Goal: Information Seeking & Learning: Learn about a topic

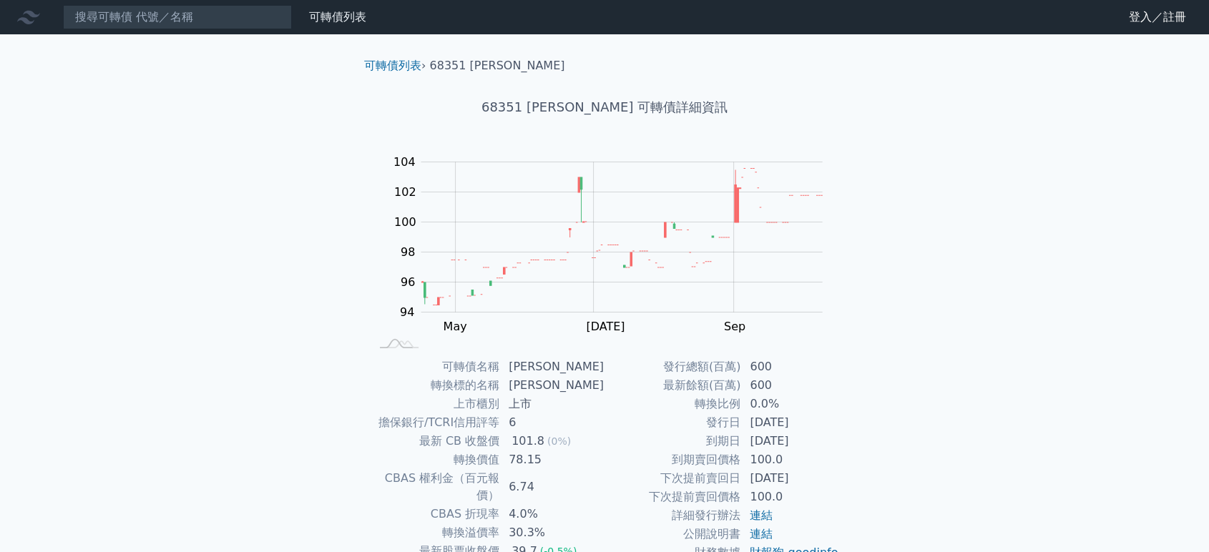
scroll to position [79, 0]
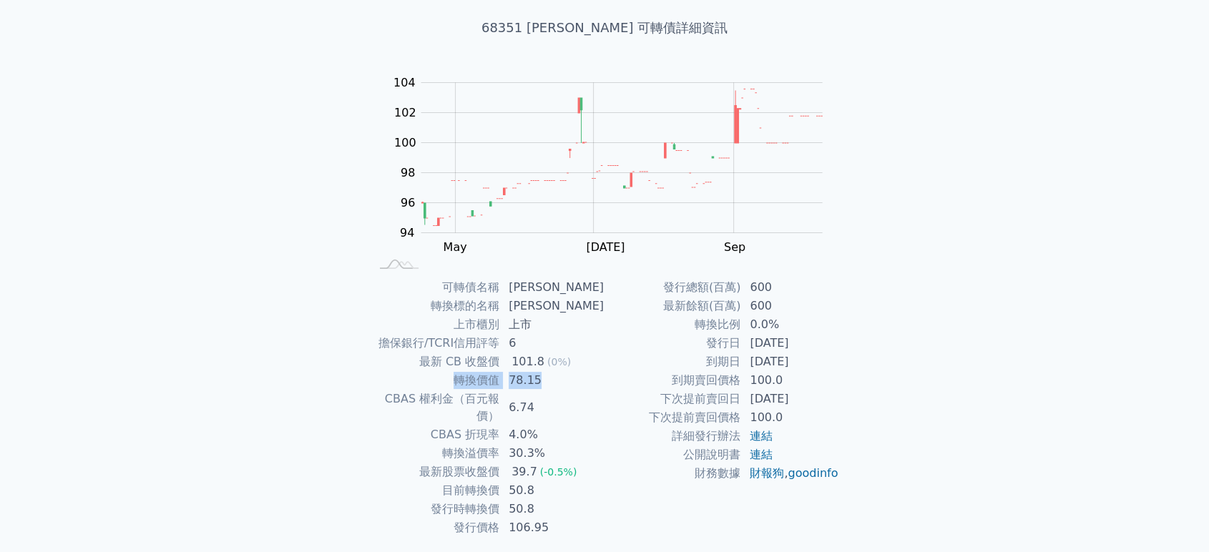
drag, startPoint x: 461, startPoint y: 378, endPoint x: 553, endPoint y: 375, distance: 91.6
click at [553, 375] on tr "轉換價值 78.15" at bounding box center [487, 380] width 235 height 19
copy tr "轉換價值 78.15"
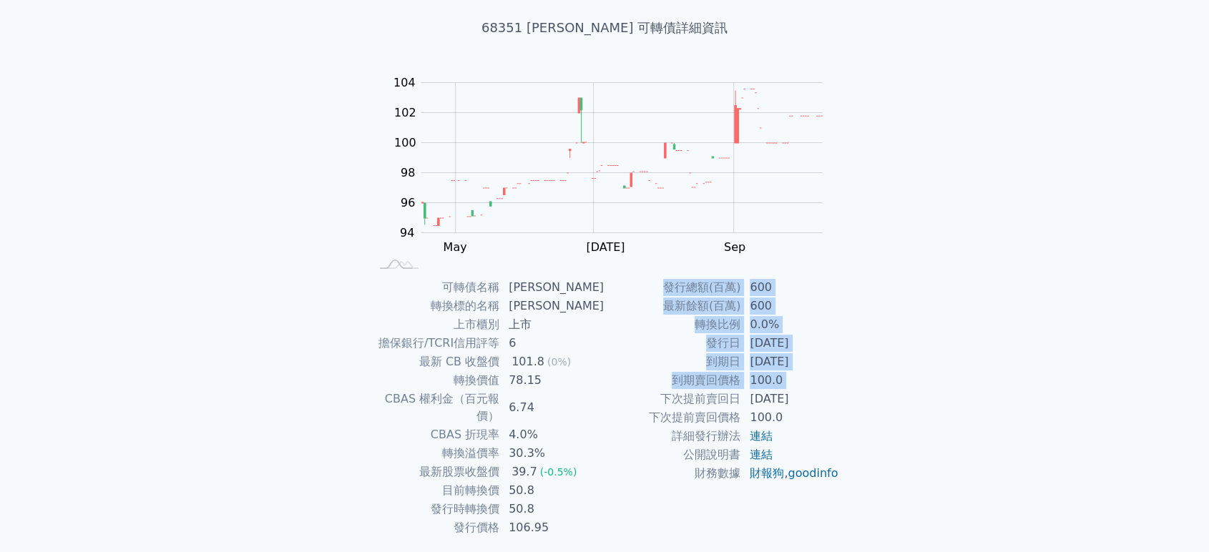
drag, startPoint x: 656, startPoint y: 400, endPoint x: 850, endPoint y: 396, distance: 193.9
click at [850, 396] on div "可轉債名稱 圓裕一 轉換標的名稱 圓裕 上市櫃別 上市 擔保銀行/TCRI信用評等 6 最新 CB 收盤價 101.8 (0%) 轉換價值 78.15 CBA…" at bounding box center [605, 407] width 504 height 259
click at [886, 378] on div "可轉債列表 財務數據 可轉債列表 財務數據 登入／註冊 登入／註冊 可轉債列表 › 68351 圓裕一 68351 圓裕一 可轉債詳細資訊 Zoom Out …" at bounding box center [604, 261] width 1209 height 680
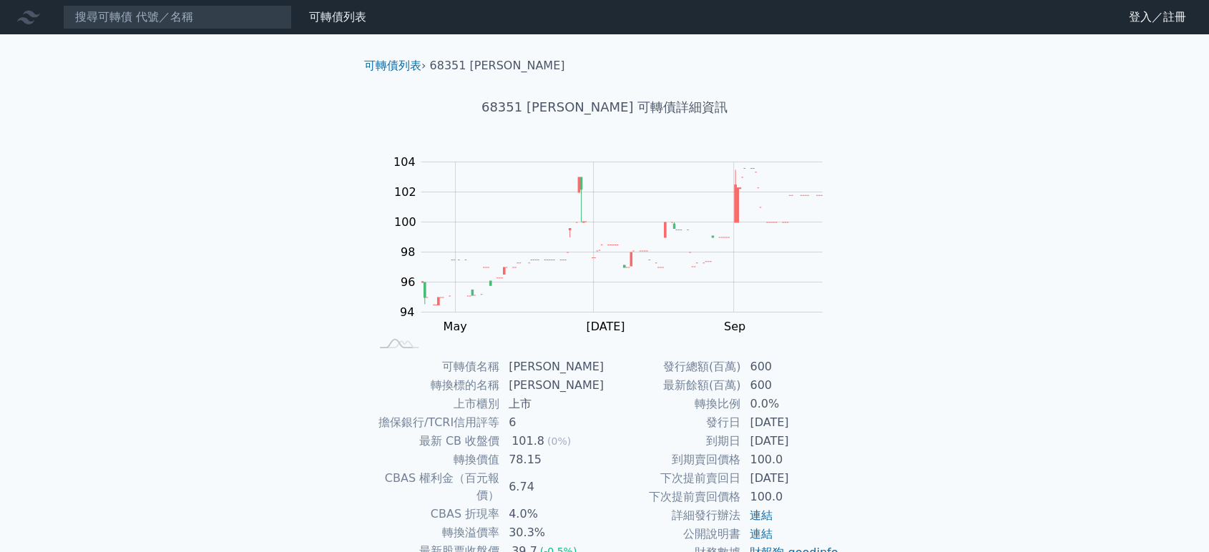
scroll to position [109, 0]
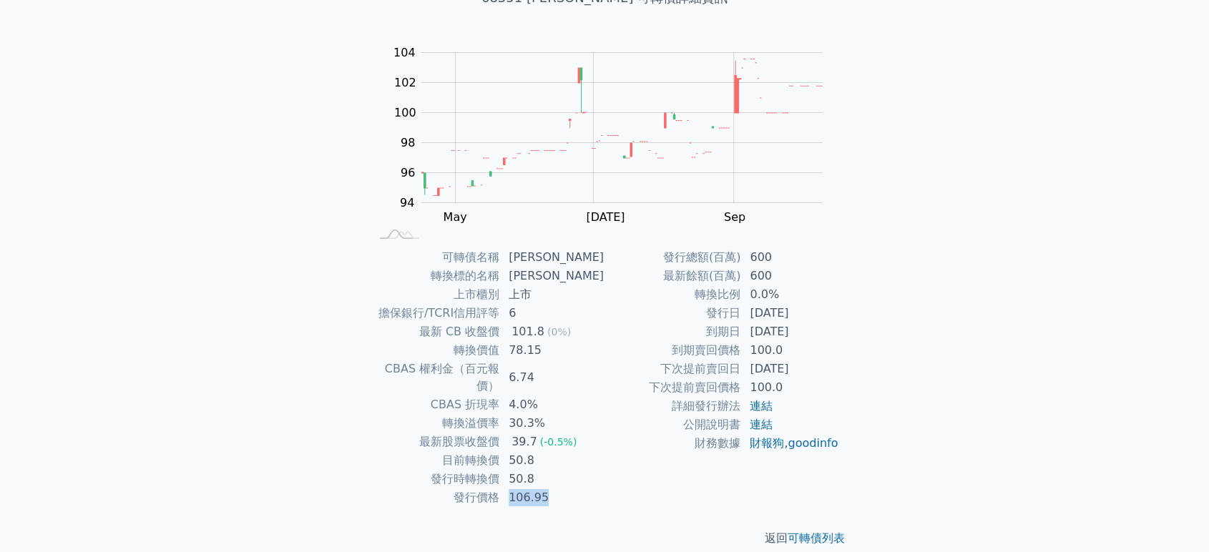
drag, startPoint x: 514, startPoint y: 484, endPoint x: 563, endPoint y: 481, distance: 49.4
click at [563, 489] on td "106.95" at bounding box center [552, 498] width 104 height 19
click at [584, 489] on td "106.95" at bounding box center [552, 498] width 104 height 19
drag, startPoint x: 516, startPoint y: 481, endPoint x: 567, endPoint y: 481, distance: 50.8
click at [567, 489] on td "106.95" at bounding box center [552, 498] width 104 height 19
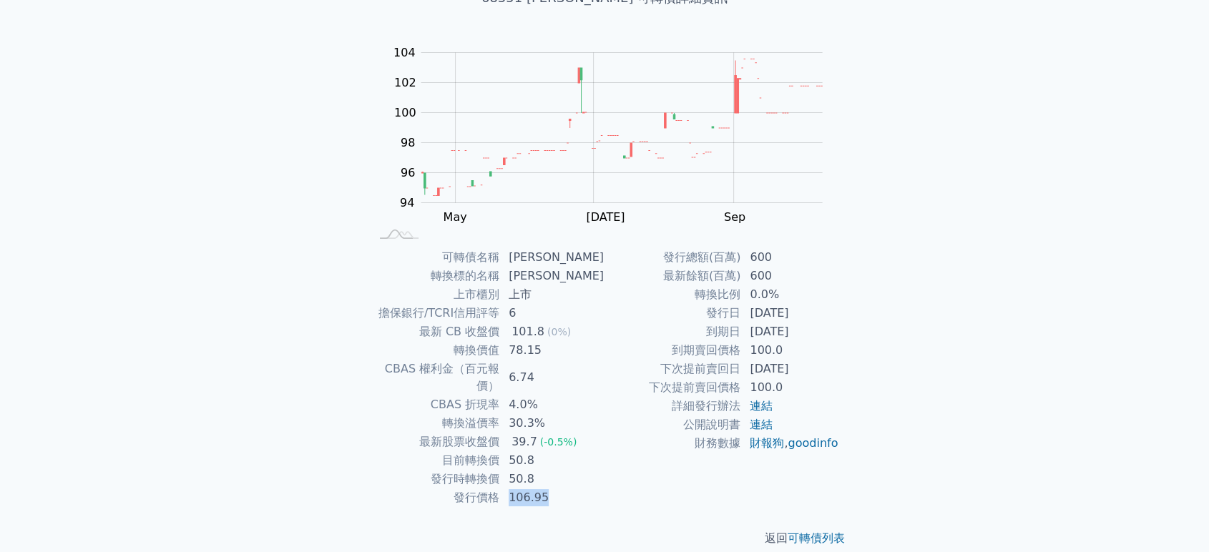
click at [589, 489] on td "106.95" at bounding box center [552, 498] width 104 height 19
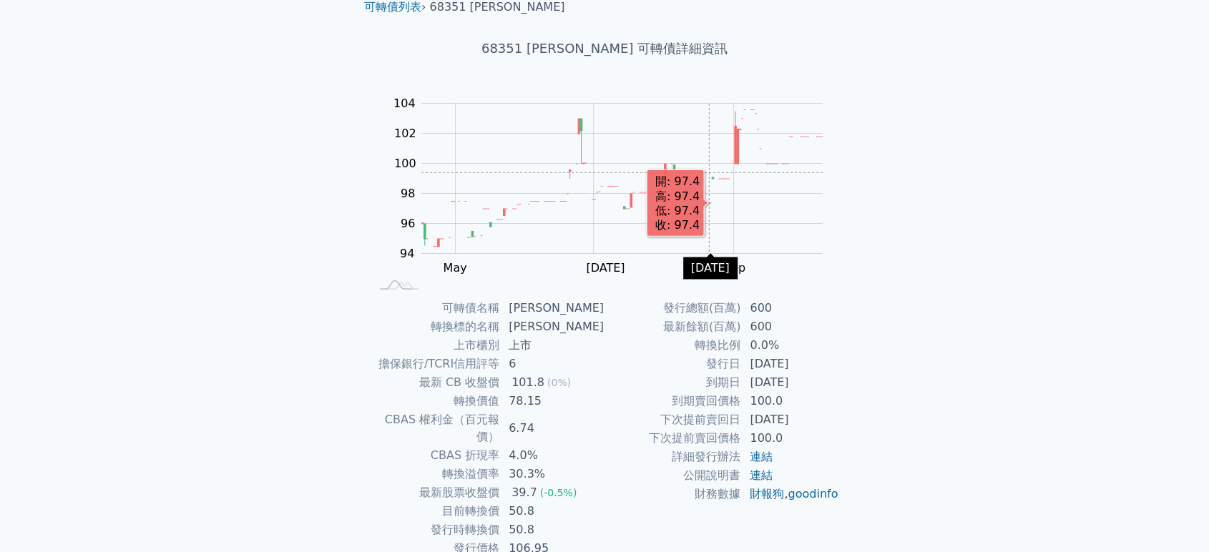
scroll to position [0, 0]
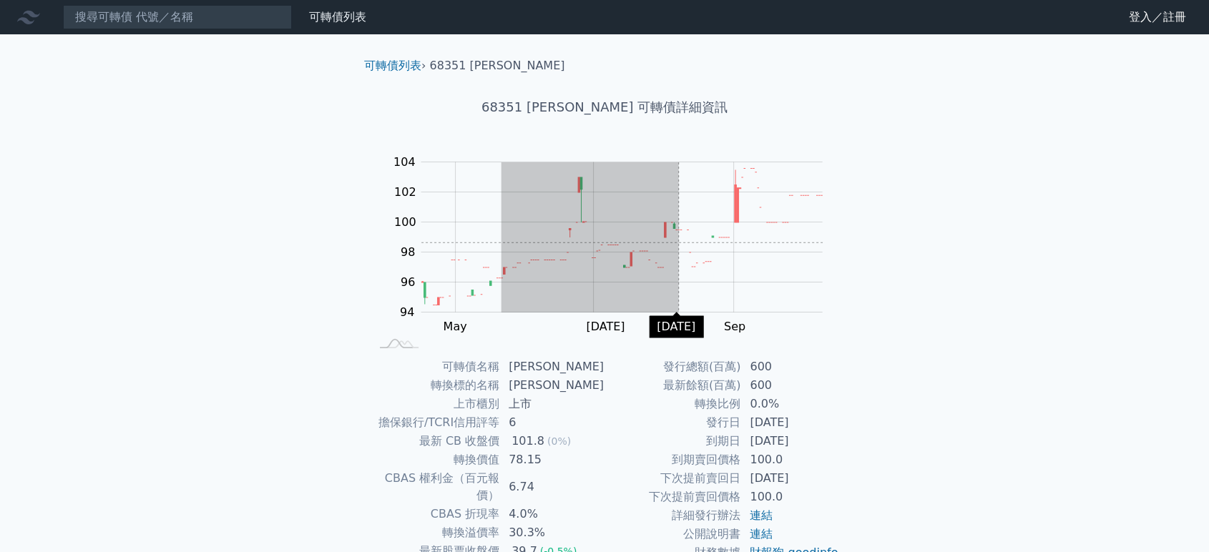
click at [679, 242] on rect "Chart" at bounding box center [621, 237] width 401 height 150
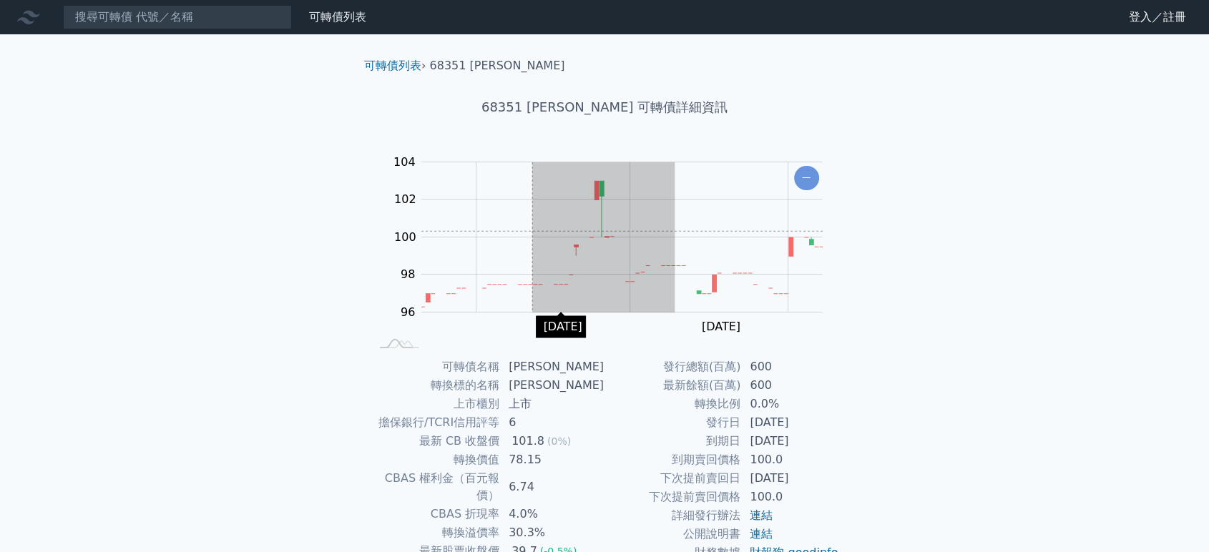
click at [506, 229] on rect "Chart" at bounding box center [621, 237] width 401 height 150
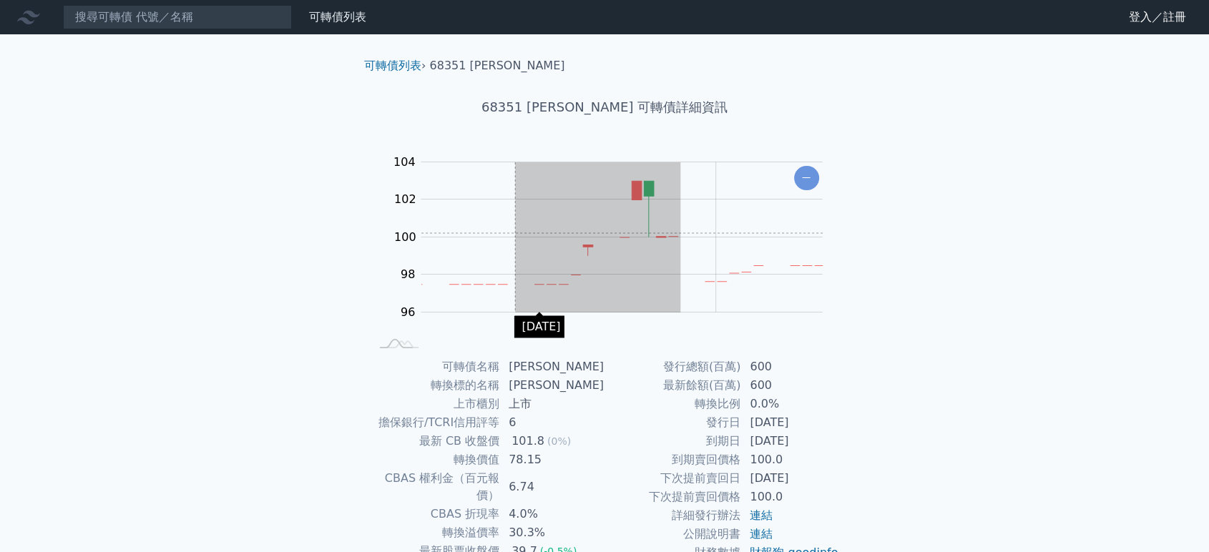
click at [514, 233] on rect "Chart" at bounding box center [621, 237] width 401 height 150
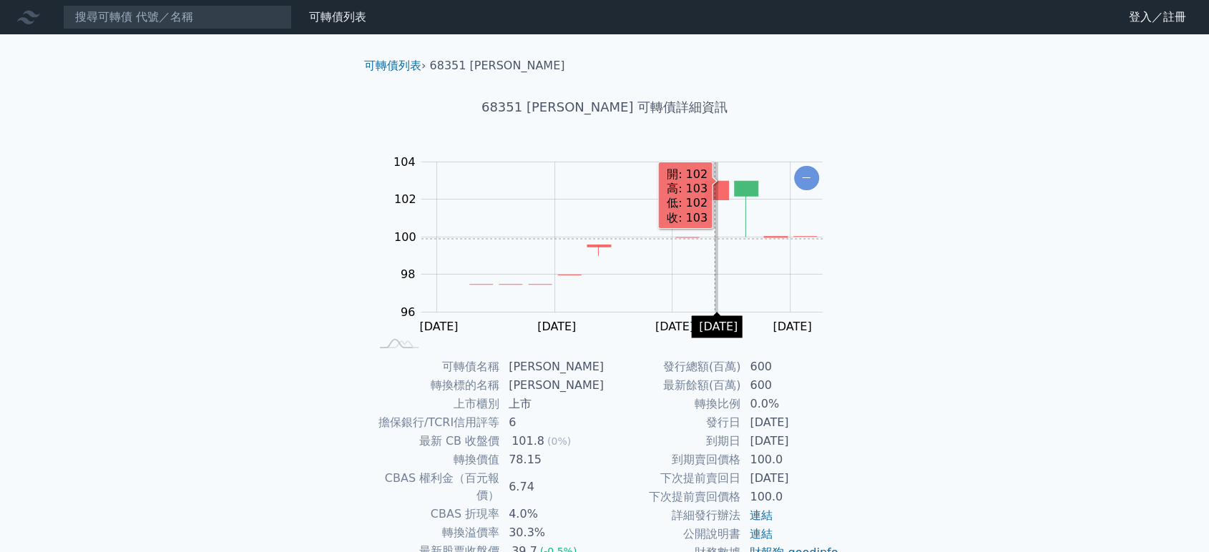
click at [531, 236] on rect "Chart" at bounding box center [621, 237] width 401 height 150
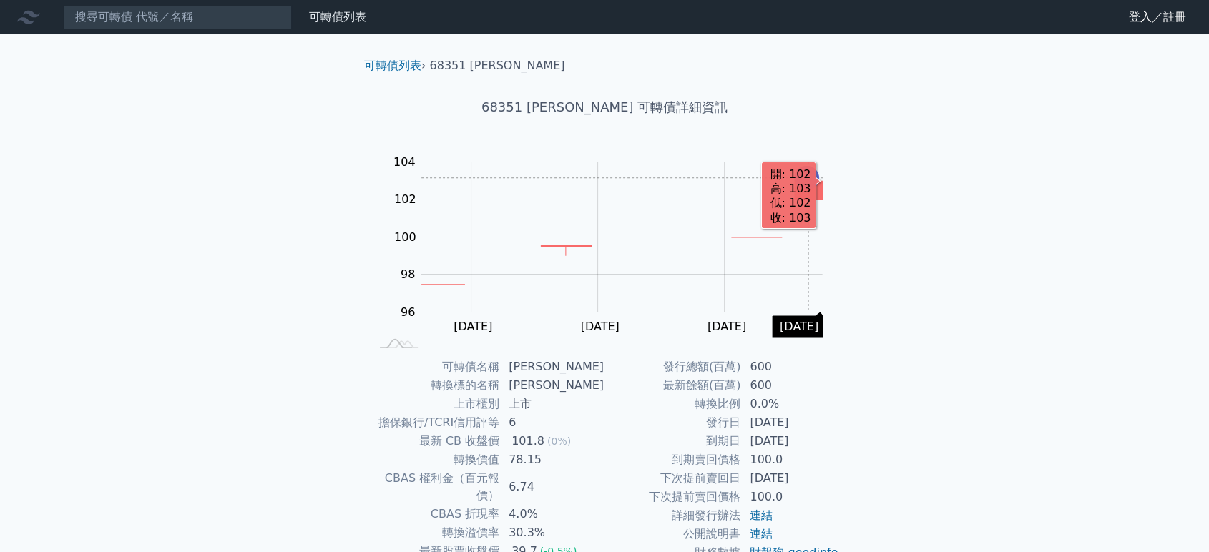
click at [807, 177] on icon "Chart" at bounding box center [806, 178] width 25 height 24
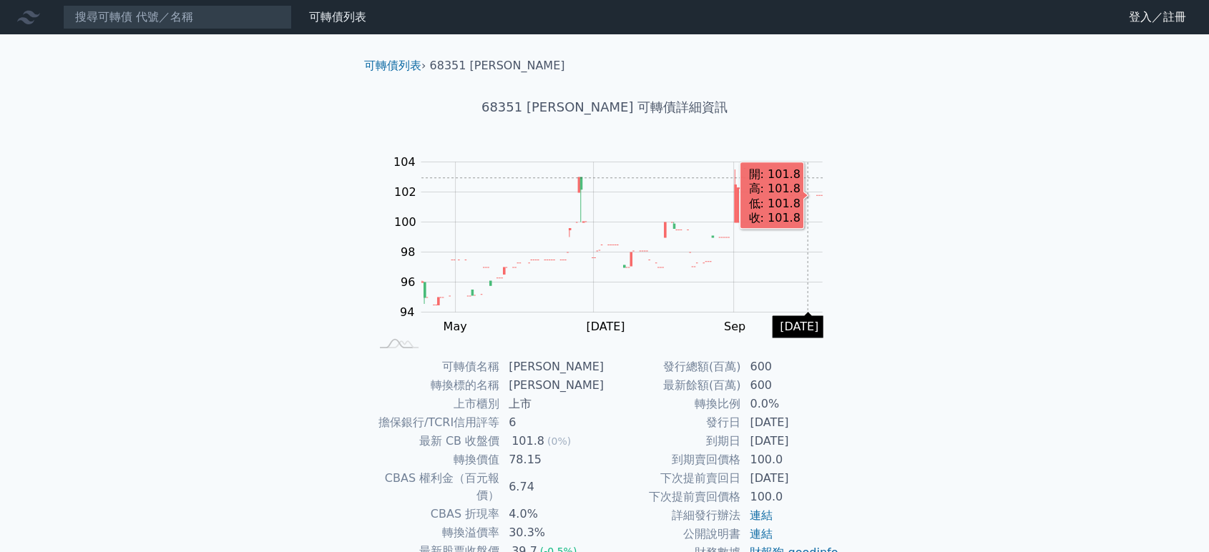
click at [807, 177] on rect "Chart" at bounding box center [621, 237] width 401 height 150
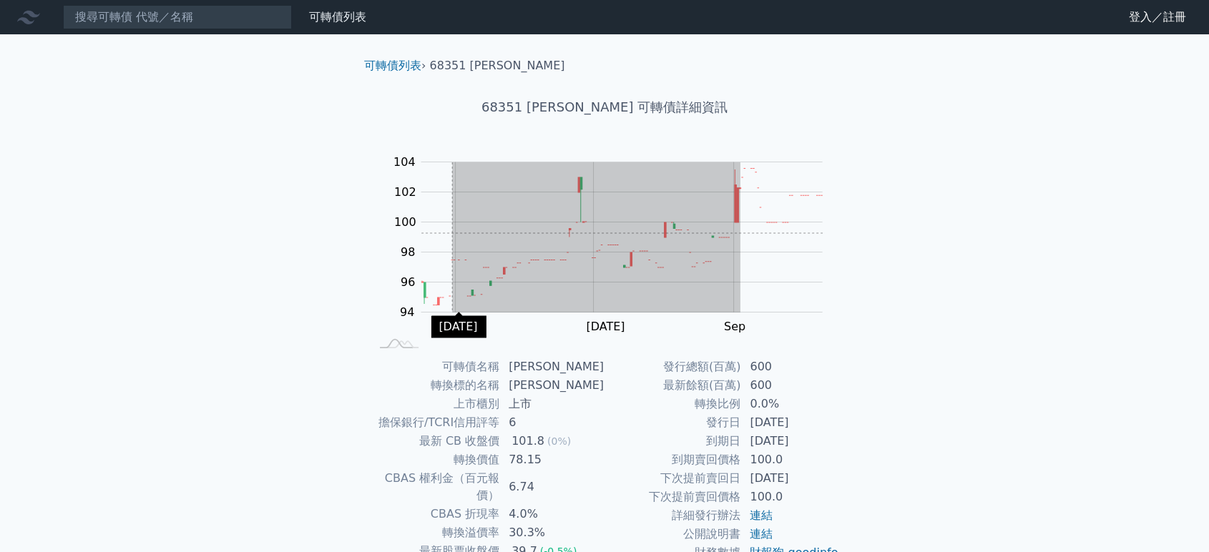
click at [451, 233] on rect "Chart" at bounding box center [621, 237] width 401 height 150
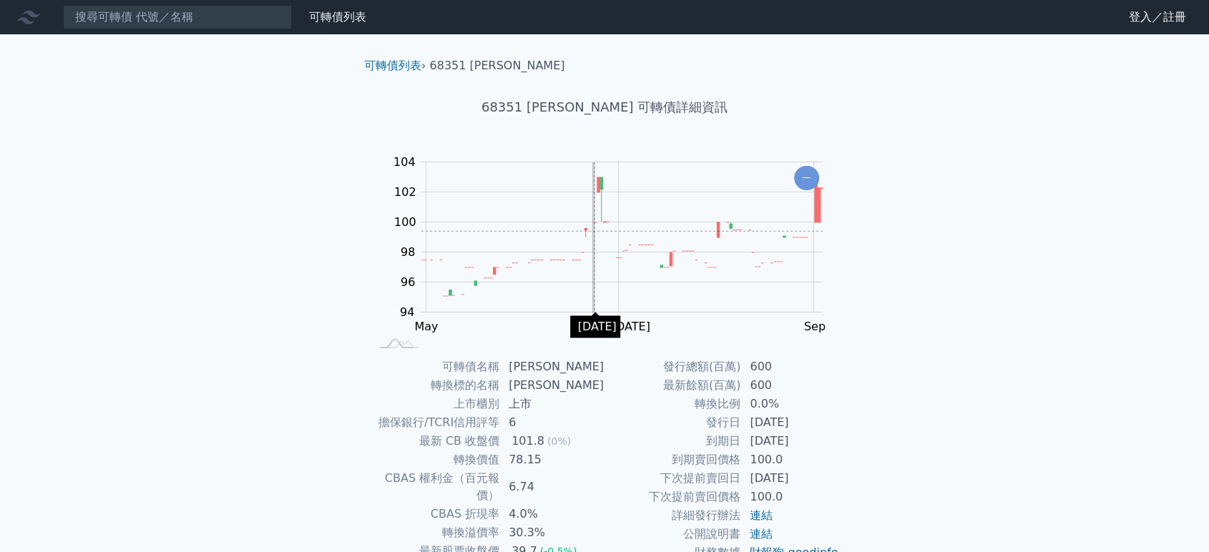
click at [841, 261] on div "Zoom Out 104 90 92 94 96 98 100 102 104 106 L Jun 27 Nov Sep Jul May Jul 01 開: …" at bounding box center [605, 252] width 504 height 200
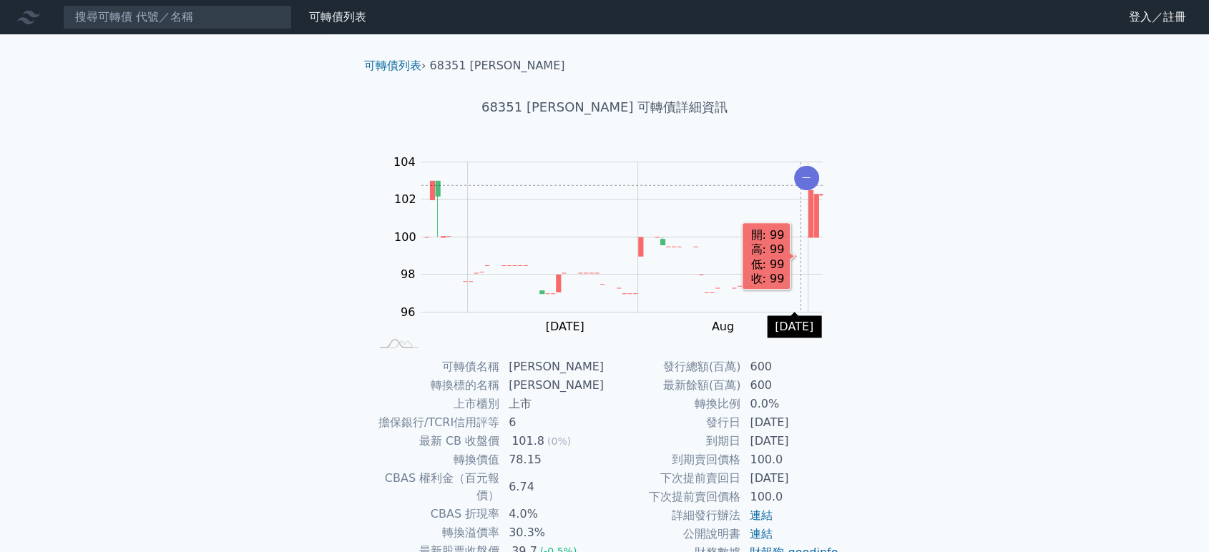
click at [800, 185] on icon "Chart" at bounding box center [806, 178] width 25 height 24
click at [800, 185] on rect "Chart" at bounding box center [621, 237] width 401 height 150
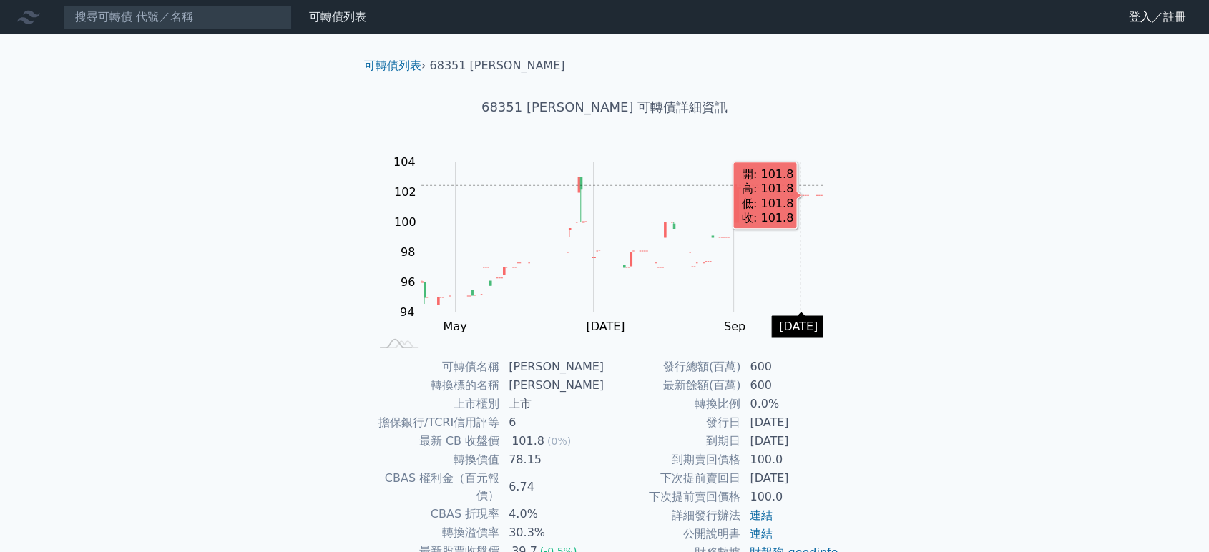
click at [800, 185] on rect "Chart" at bounding box center [621, 237] width 401 height 150
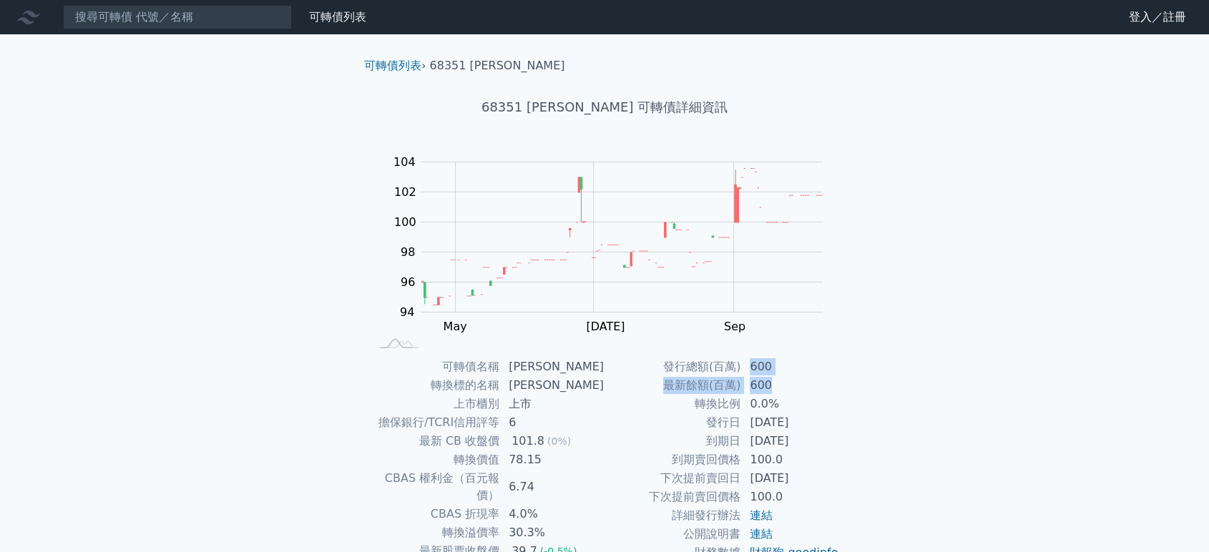
drag, startPoint x: 744, startPoint y: 365, endPoint x: 799, endPoint y: 384, distance: 58.4
click at [799, 384] on tbody "發行總額(百萬) 600 最新餘額(百萬) 600 轉換比例 0.0% 發行日 [DATE] 到期日 [DATE] 到期賣回價格 100.0 下次提前賣回日 …" at bounding box center [721, 460] width 235 height 205
click at [685, 376] on td "發行總額(百萬)" at bounding box center [672, 367] width 137 height 19
drag, startPoint x: 795, startPoint y: 399, endPoint x: 666, endPoint y: 366, distance: 133.8
click at [666, 366] on tbody "發行總額(百萬) 600 最新餘額(百萬) 600 轉換比例 0.0% 發行日 [DATE] 到期日 [DATE] 到期賣回價格 100.0 下次提前賣回日 …" at bounding box center [721, 460] width 235 height 205
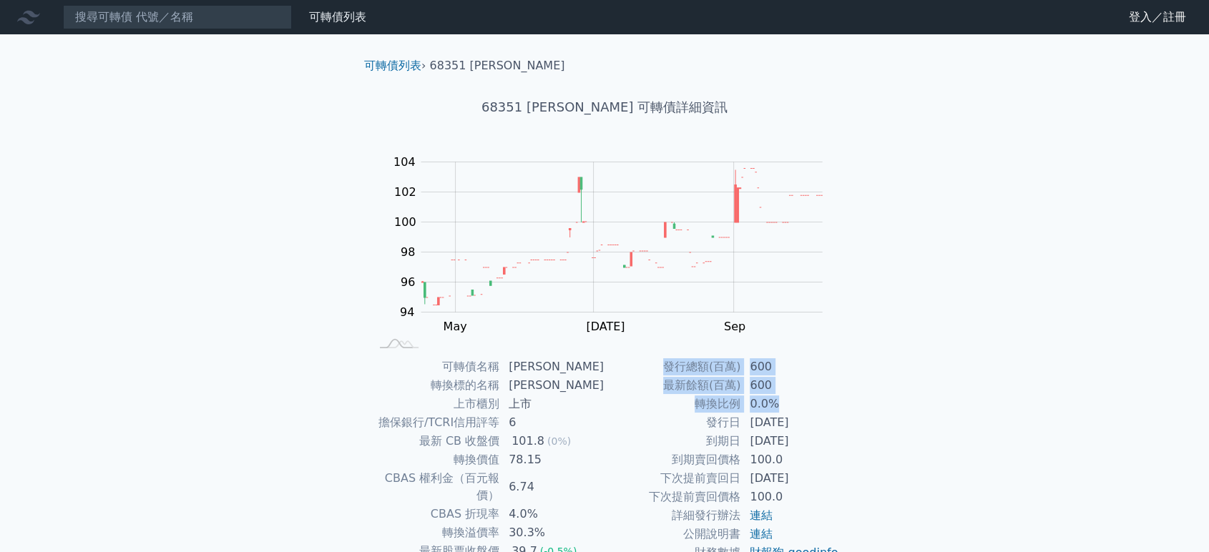
click at [632, 383] on td "最新餘額(百萬)" at bounding box center [672, 385] width 137 height 19
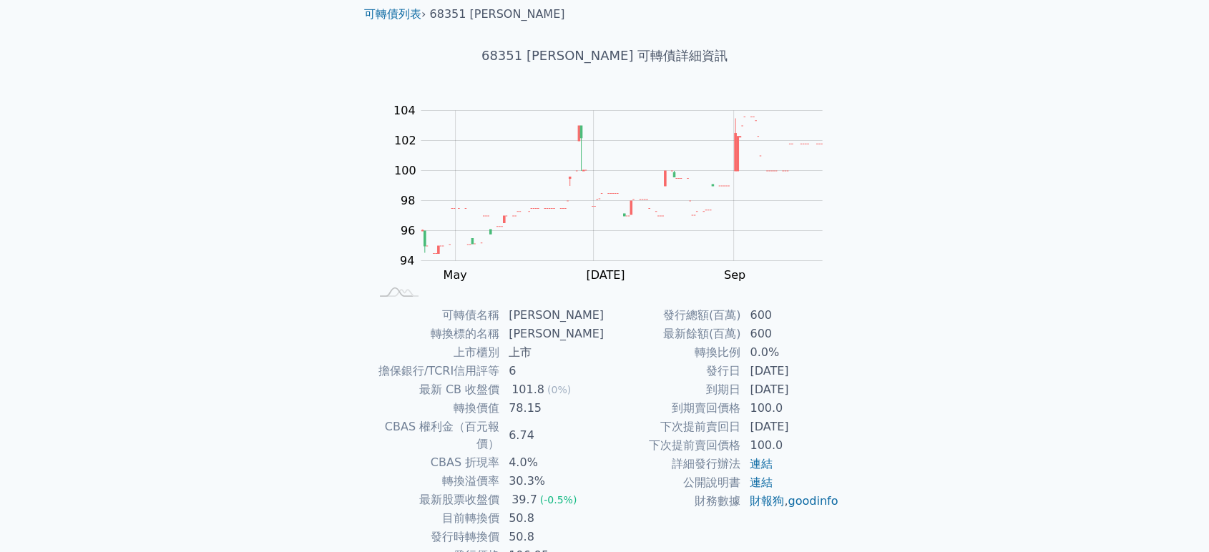
scroll to position [79, 0]
